Goal: Navigation & Orientation: Find specific page/section

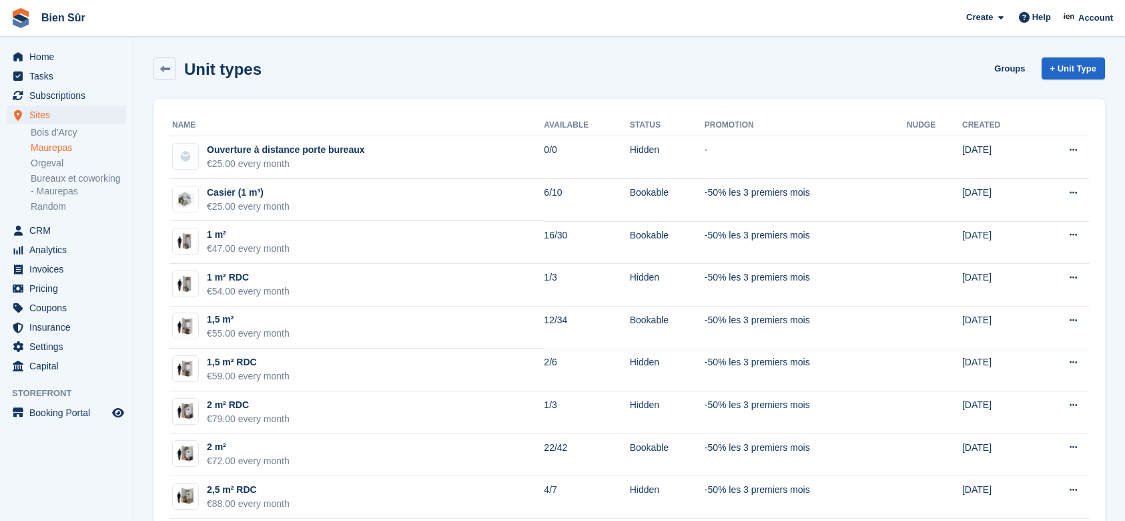
scroll to position [89, 0]
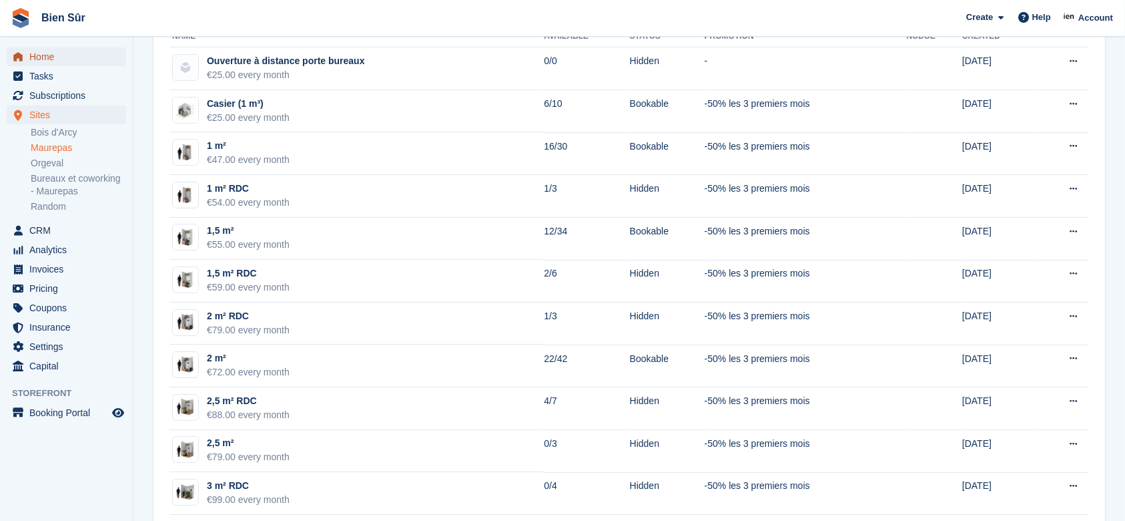
click at [107, 59] on span "Home" at bounding box center [69, 56] width 80 height 19
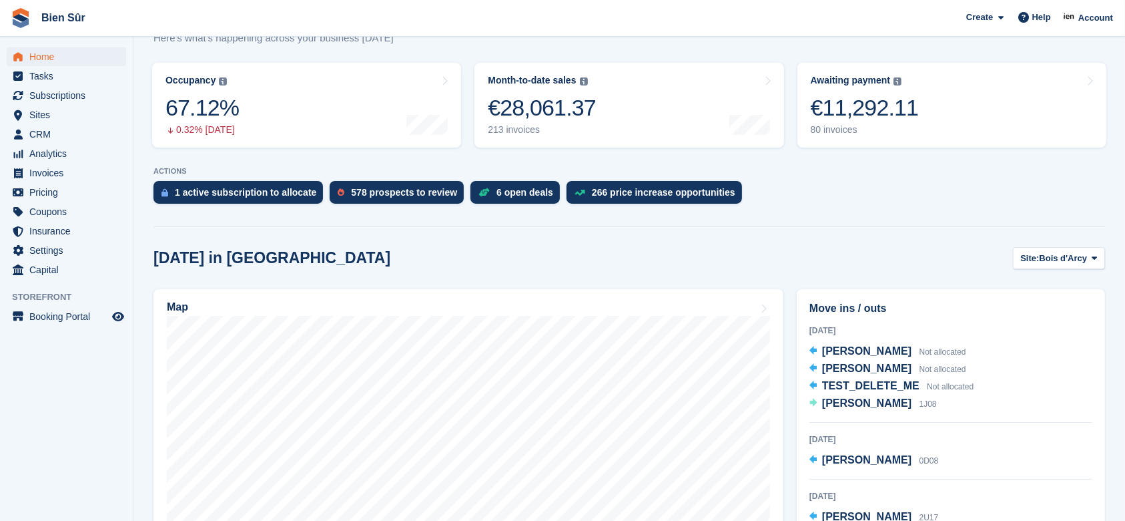
scroll to position [178, 0]
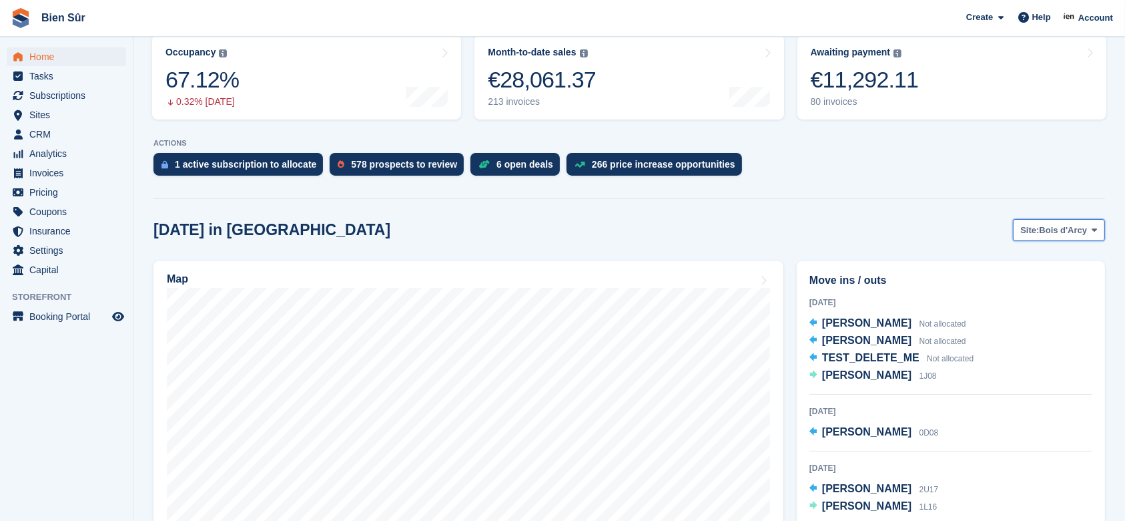
click at [1079, 230] on span "Bois d'Arcy" at bounding box center [1064, 230] width 48 height 13
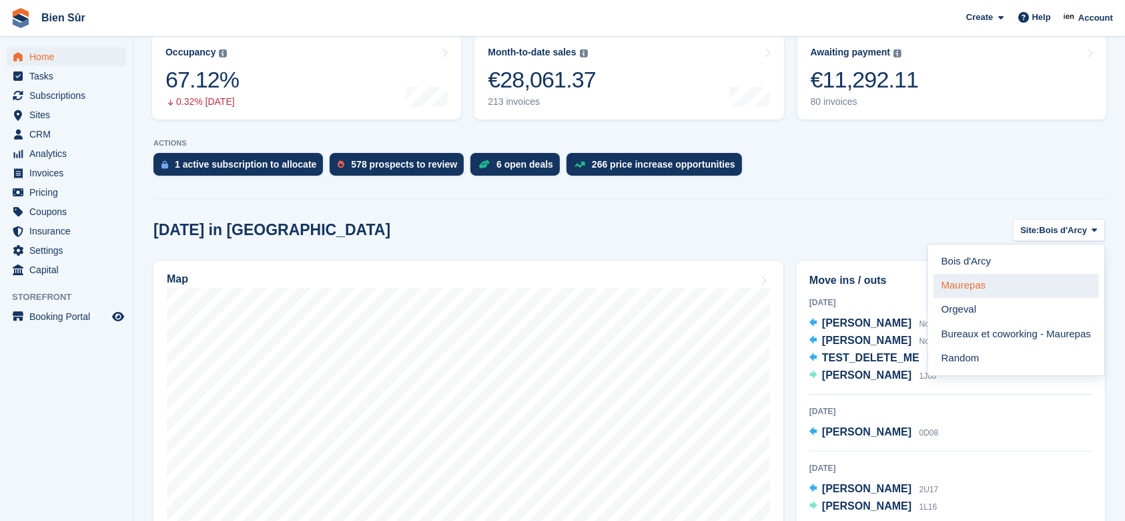
click at [999, 291] on link "Maurepas" at bounding box center [1017, 286] width 166 height 24
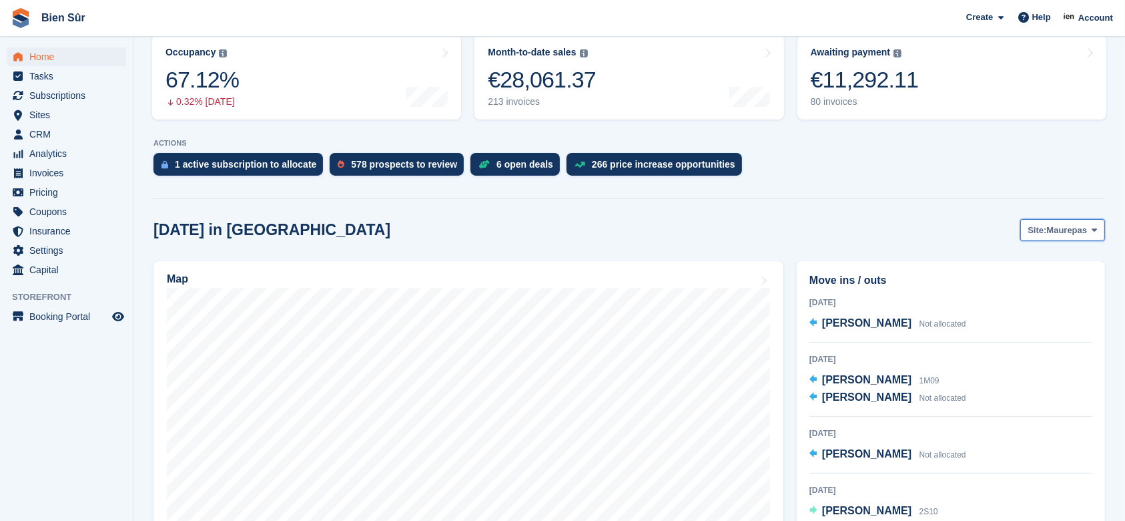
click at [1058, 227] on span "Maurepas" at bounding box center [1067, 230] width 41 height 13
click at [1075, 234] on span "Maurepas" at bounding box center [1067, 230] width 41 height 13
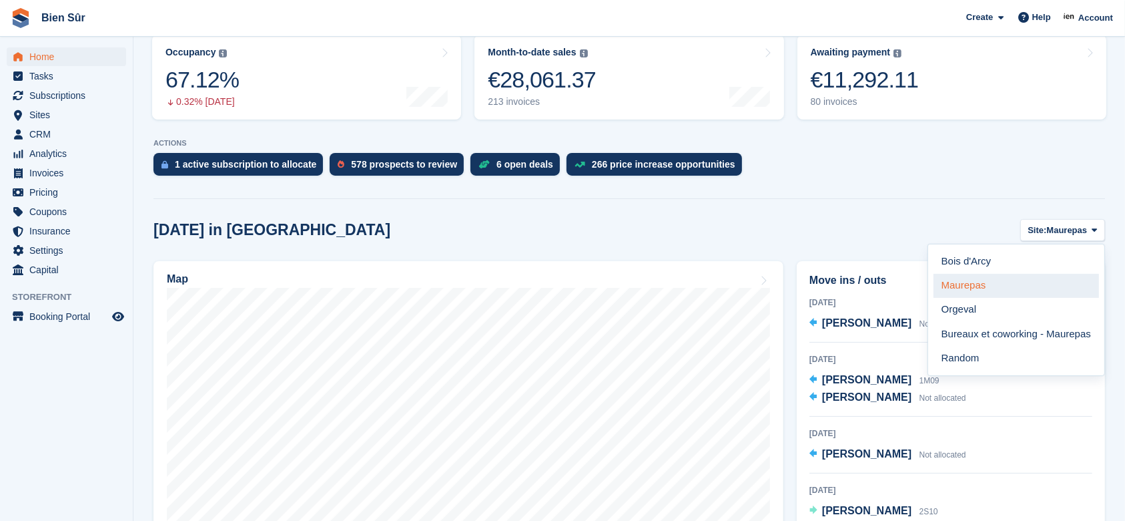
click at [967, 281] on link "Maurepas" at bounding box center [1017, 286] width 166 height 24
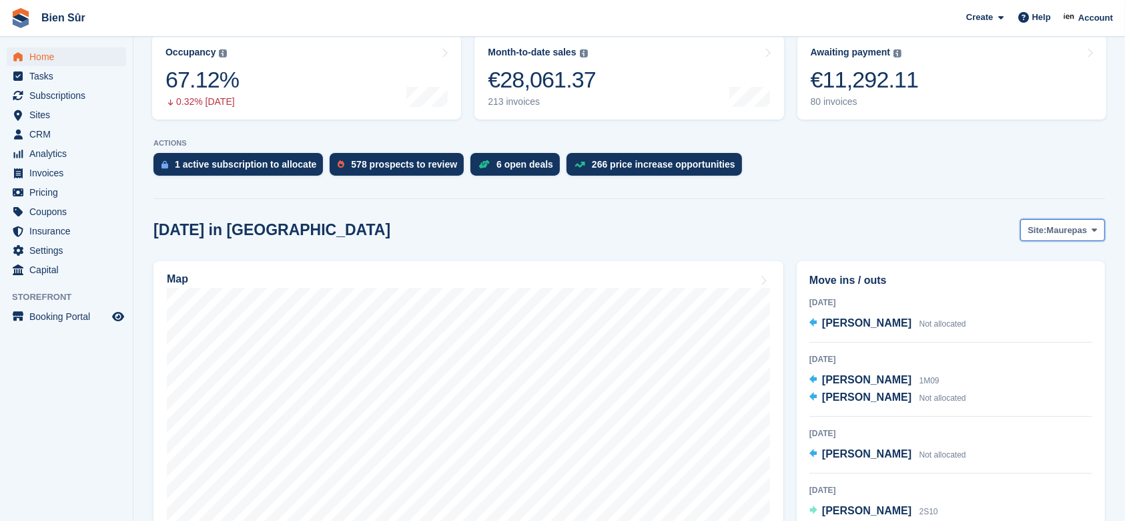
click at [1074, 236] on button "Site: Maurepas" at bounding box center [1063, 230] width 85 height 22
click at [1060, 228] on span "Maurepas" at bounding box center [1067, 230] width 41 height 13
click at [1073, 231] on span "Maurepas" at bounding box center [1067, 230] width 41 height 13
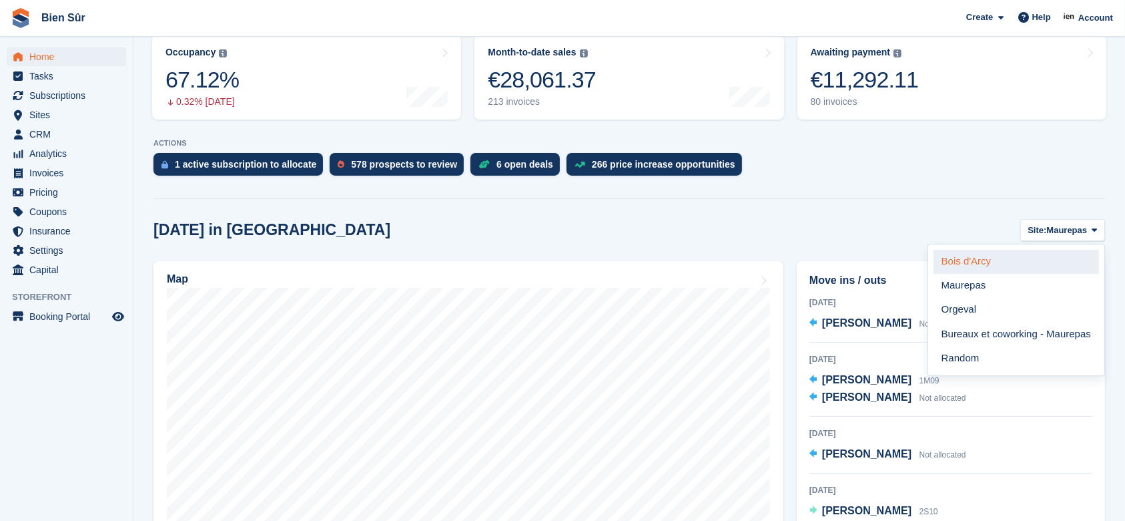
click at [1001, 271] on link "Bois d'Arcy" at bounding box center [1017, 262] width 166 height 24
